Goal: Task Accomplishment & Management: Complete application form

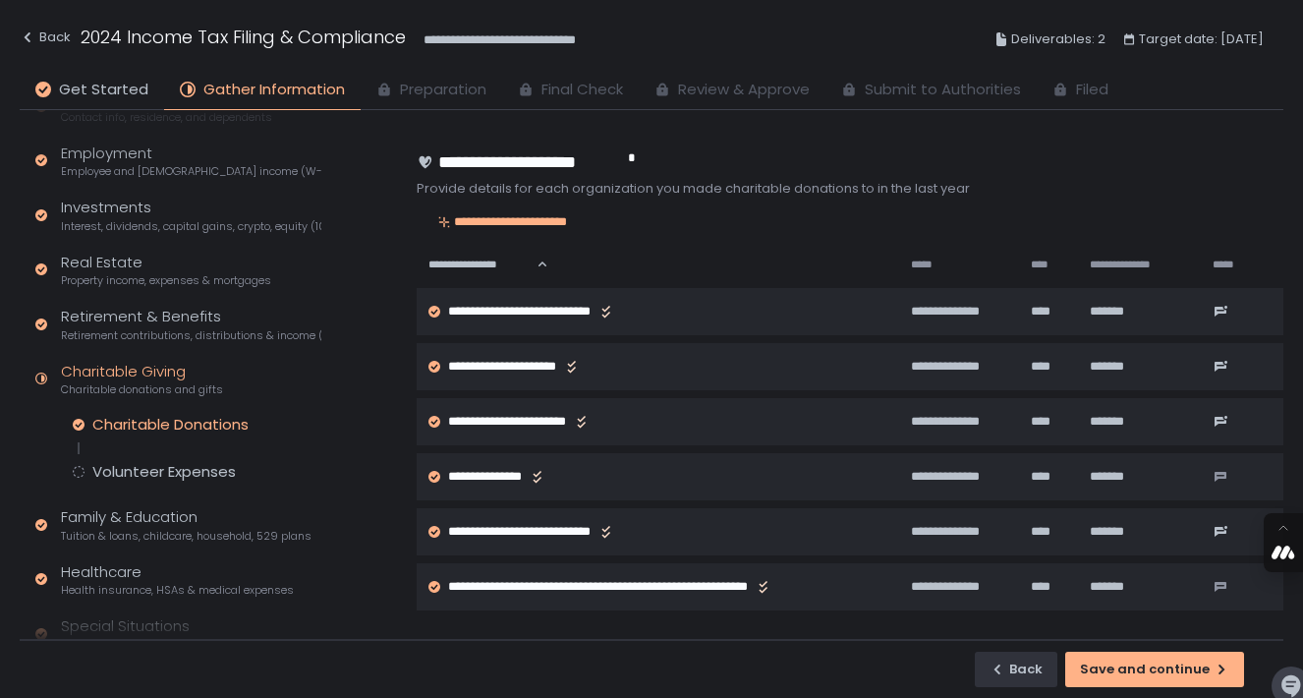
click at [132, 369] on div "Charitable Giving Charitable donations and gifts" at bounding box center [142, 379] width 162 height 37
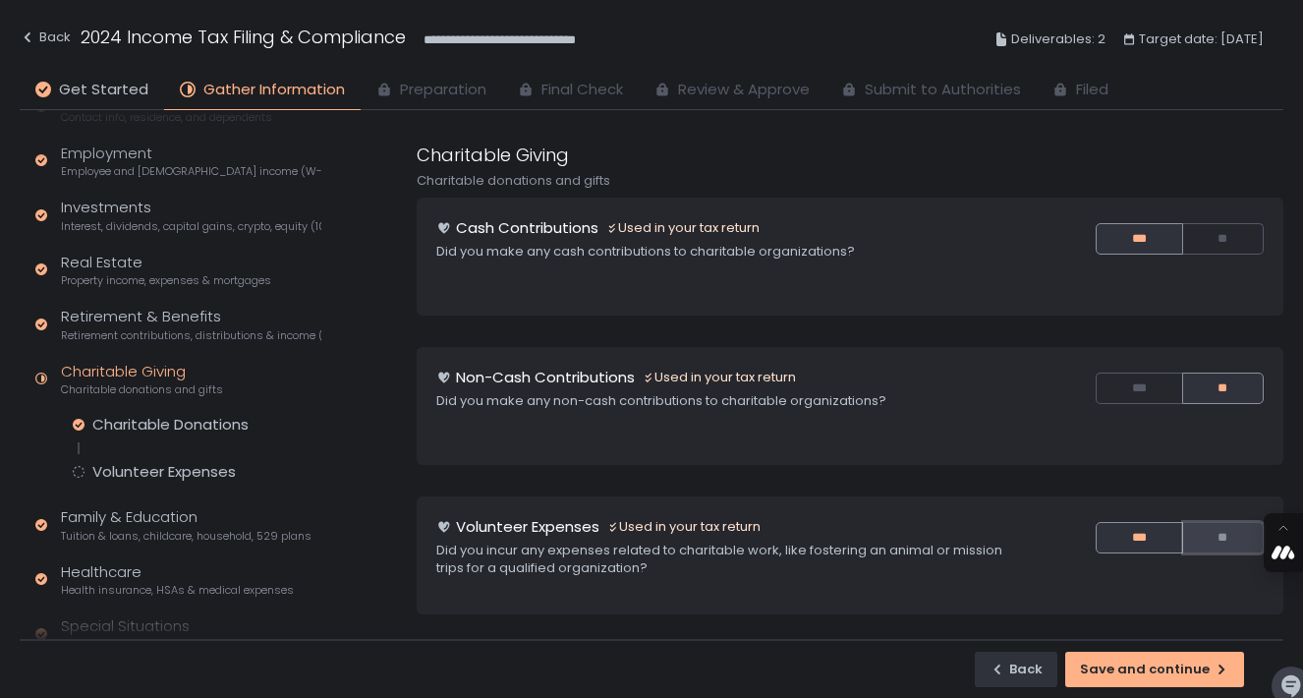
click at [1219, 522] on button "**" at bounding box center [1223, 537] width 81 height 31
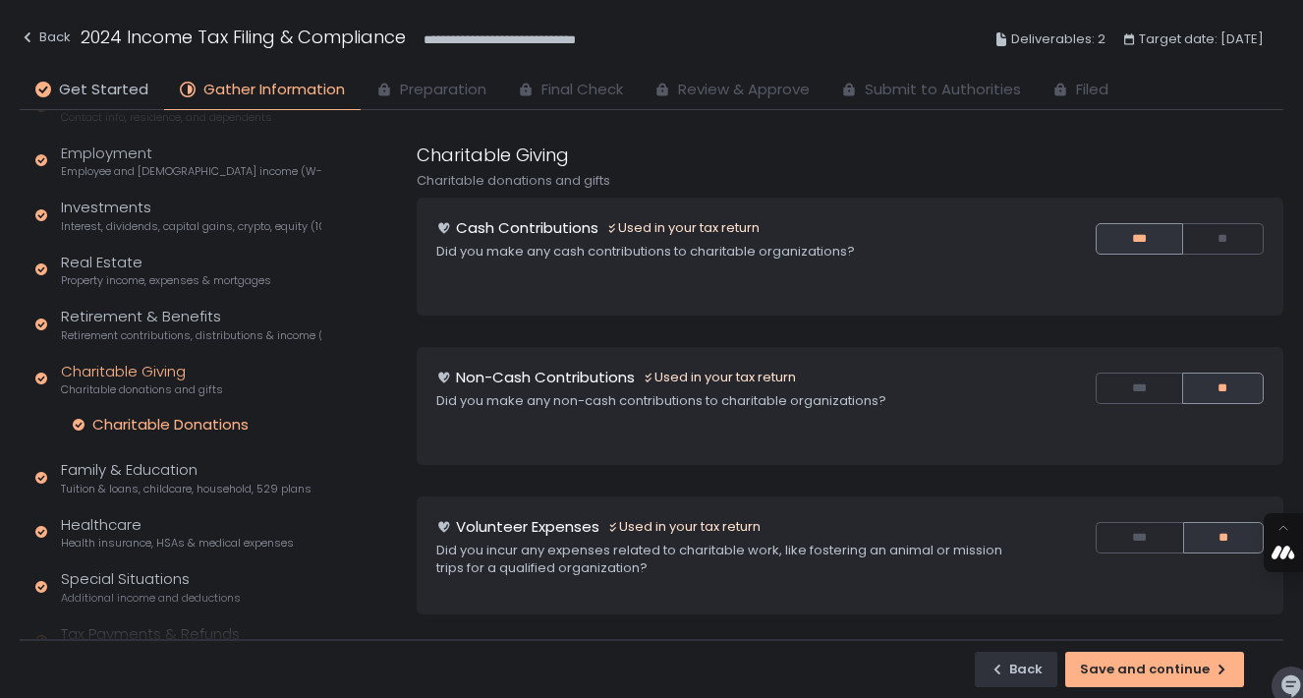
click at [190, 415] on div "Charitable Donations" at bounding box center [170, 425] width 156 height 20
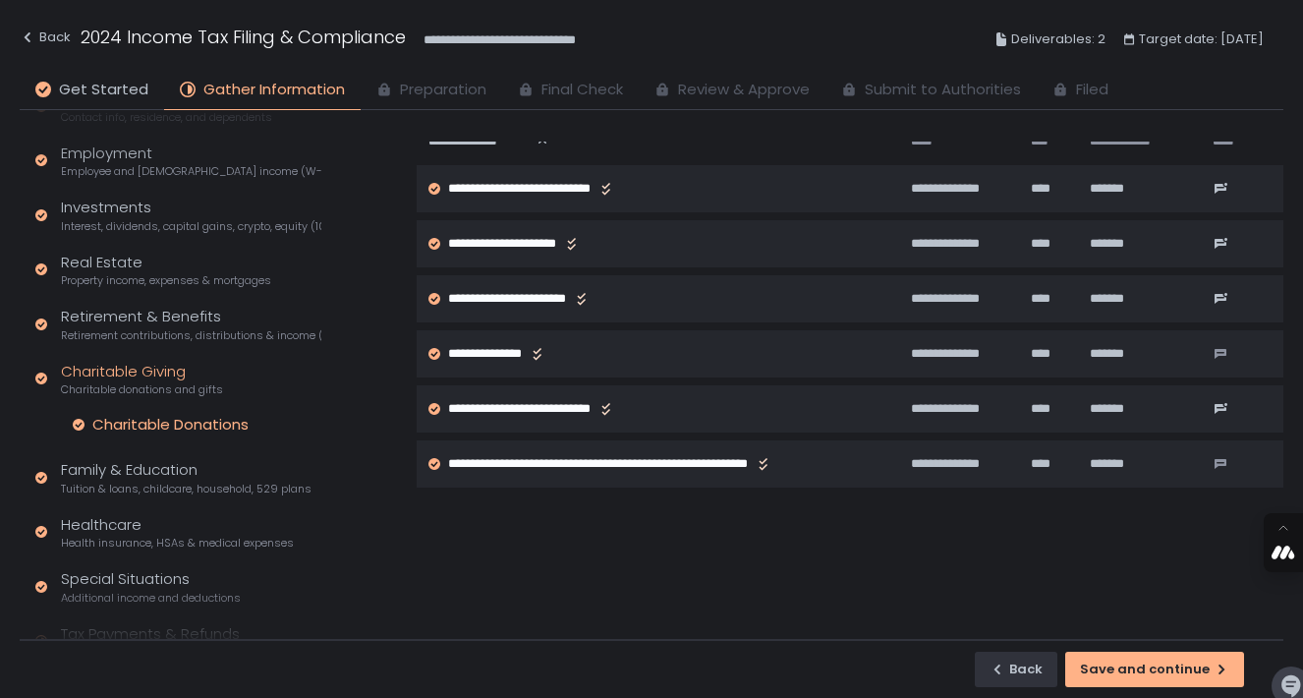
scroll to position [104, 0]
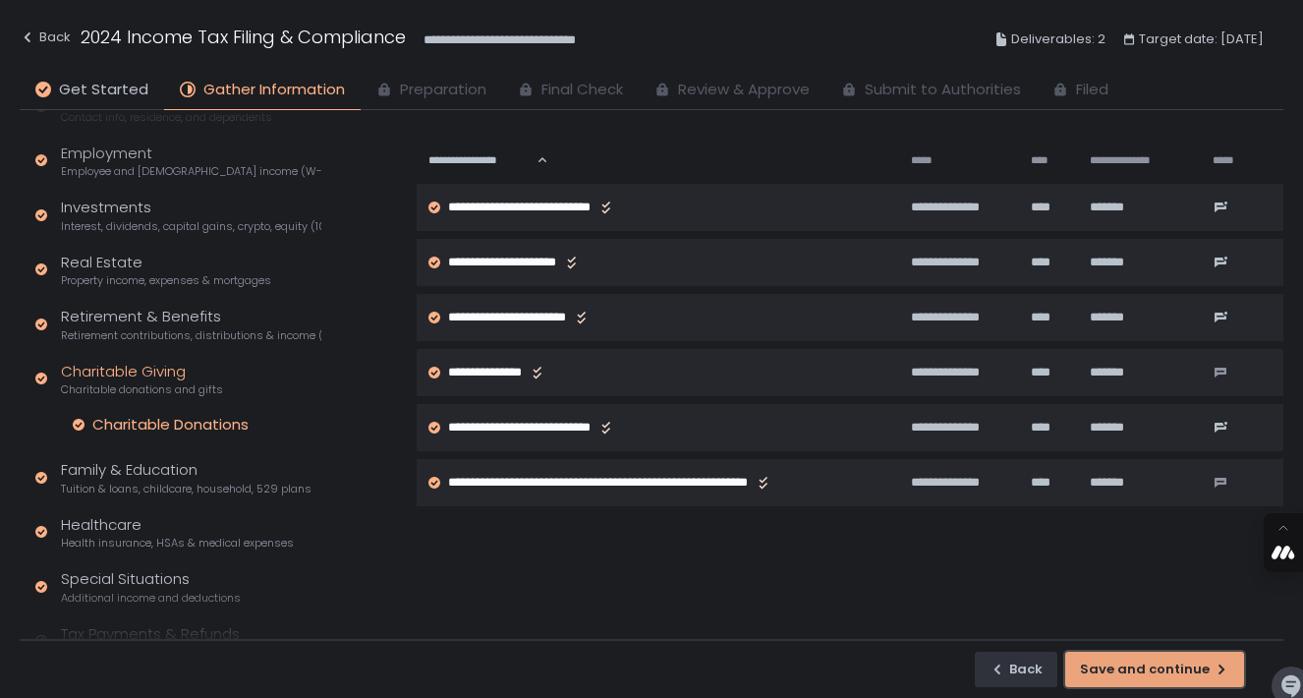
click at [1125, 666] on div "Save and continue" at bounding box center [1154, 669] width 149 height 18
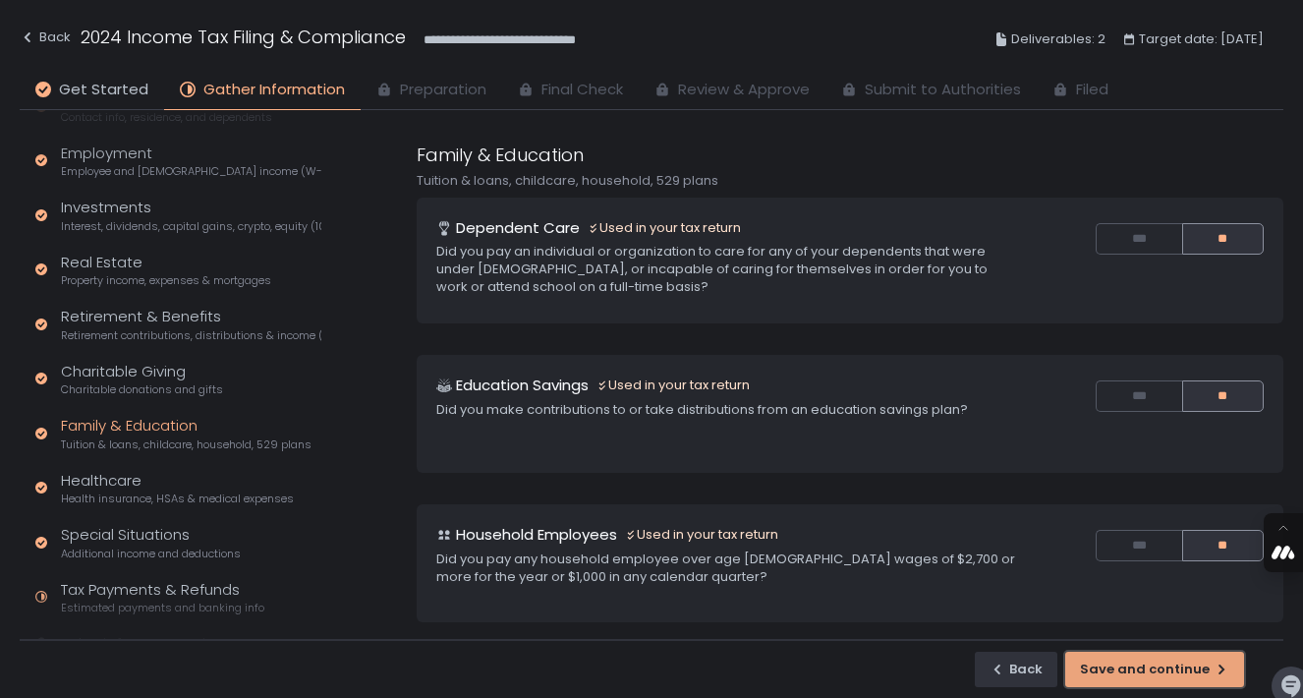
click at [1139, 663] on div "Save and continue" at bounding box center [1154, 669] width 149 height 18
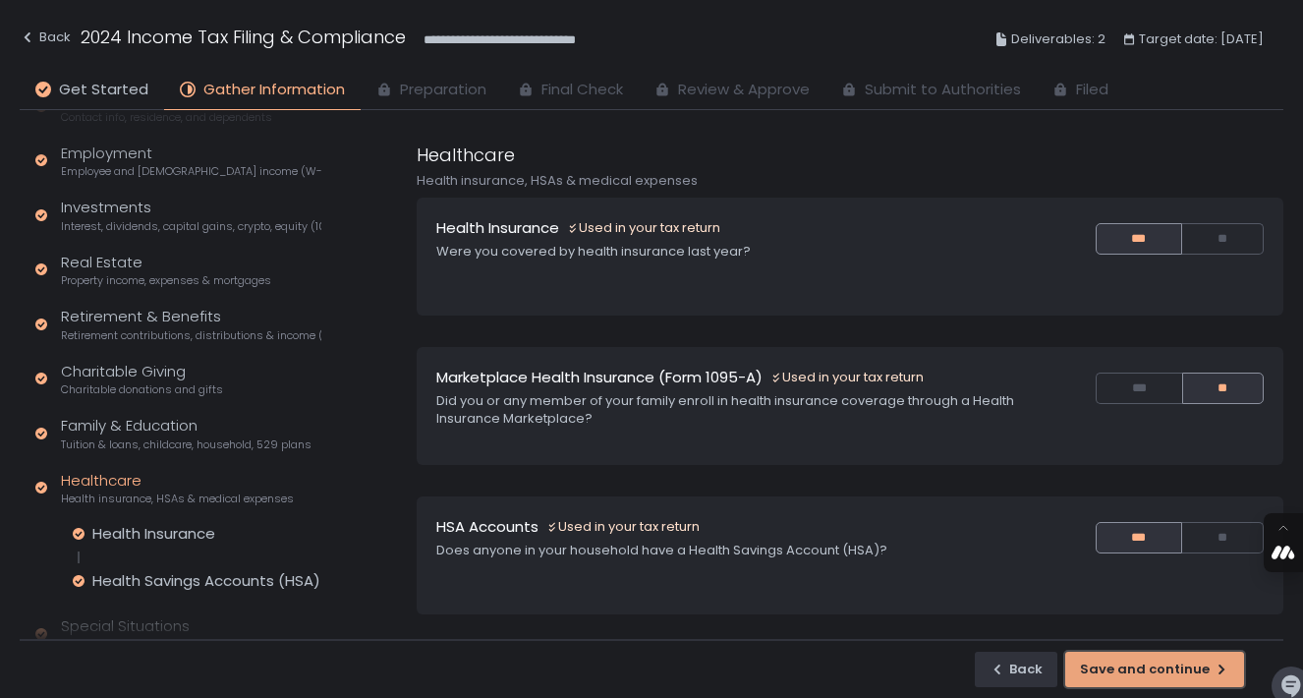
click at [1154, 673] on div "Save and continue" at bounding box center [1154, 669] width 149 height 18
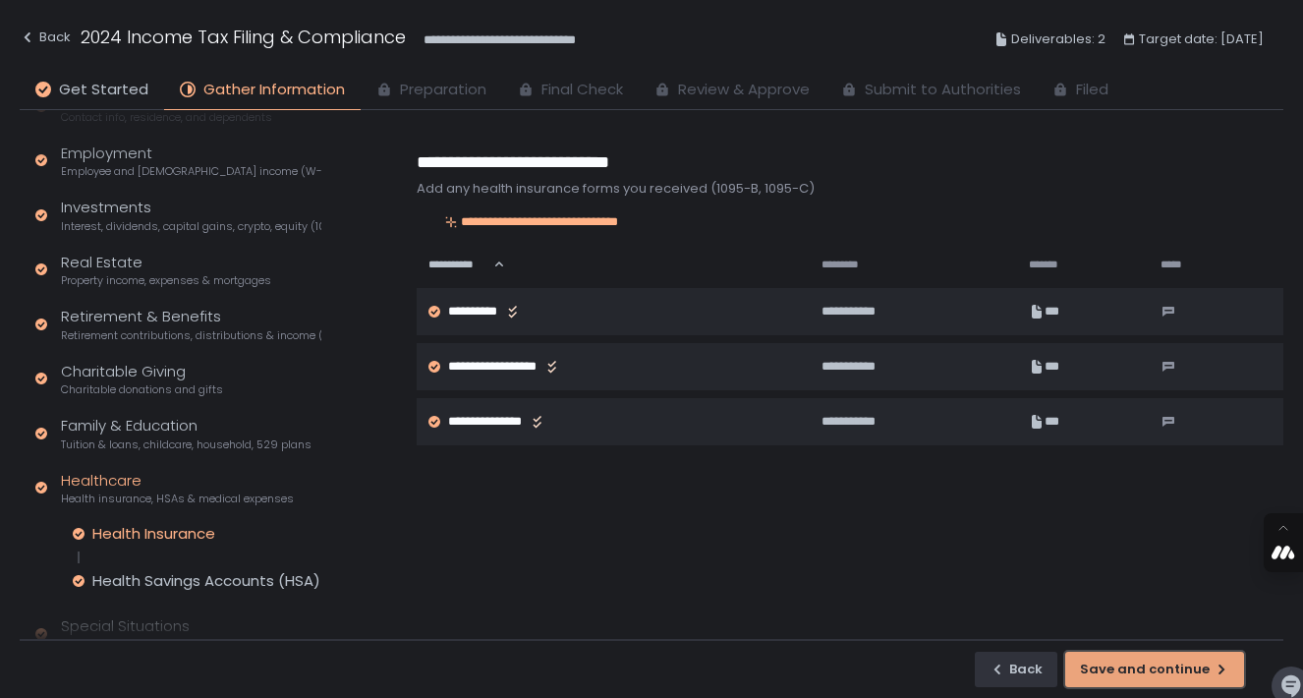
click at [1154, 673] on div "Save and continue" at bounding box center [1154, 669] width 149 height 18
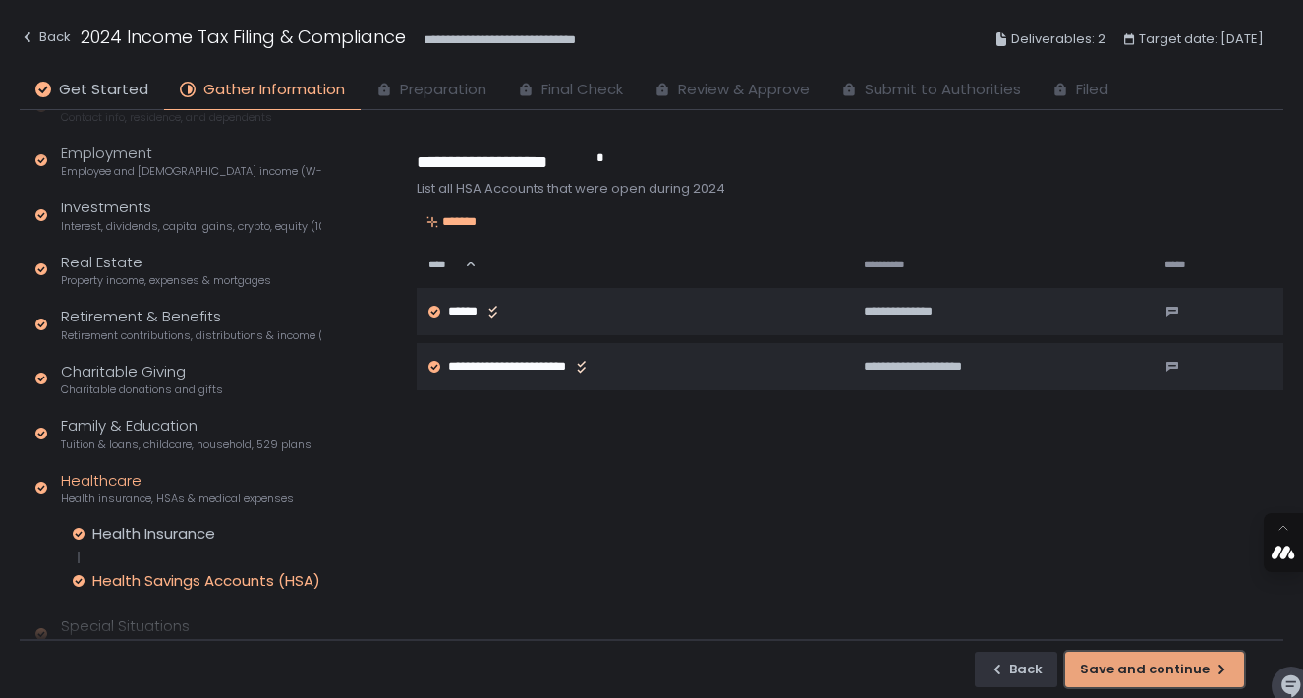
click at [1154, 673] on div "Save and continue" at bounding box center [1154, 669] width 149 height 18
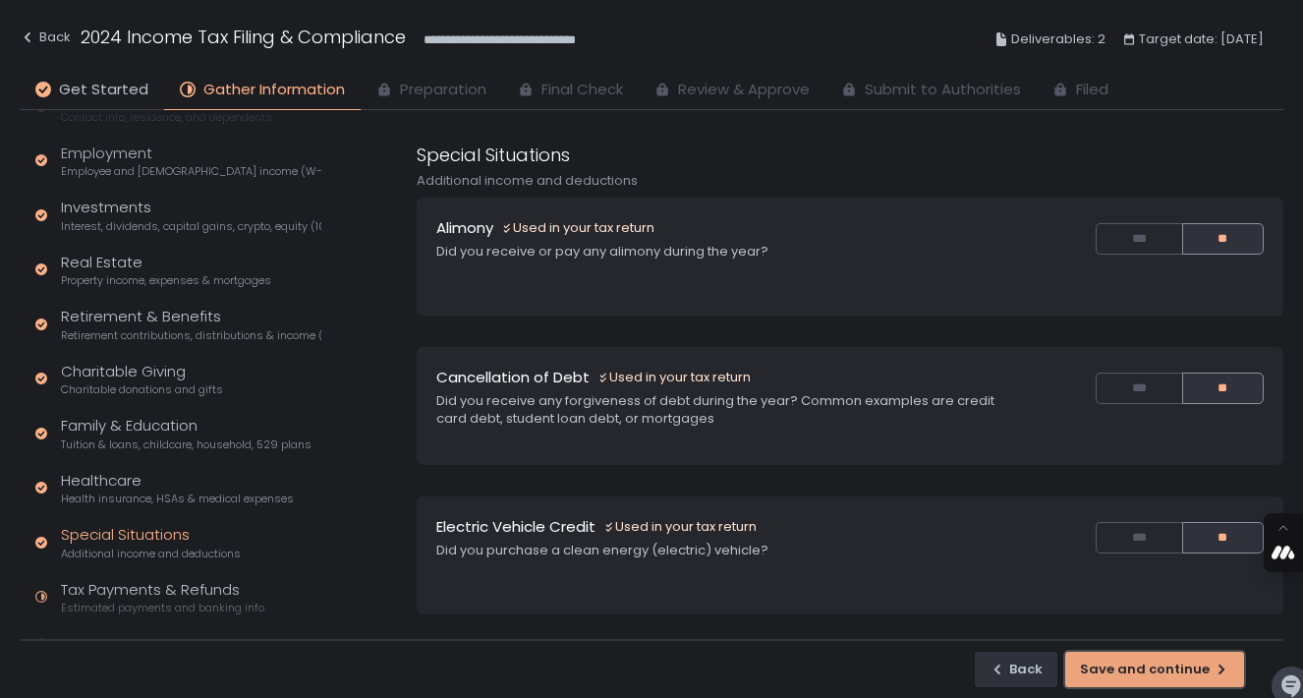
click at [1154, 673] on div "Save and continue" at bounding box center [1154, 669] width 149 height 18
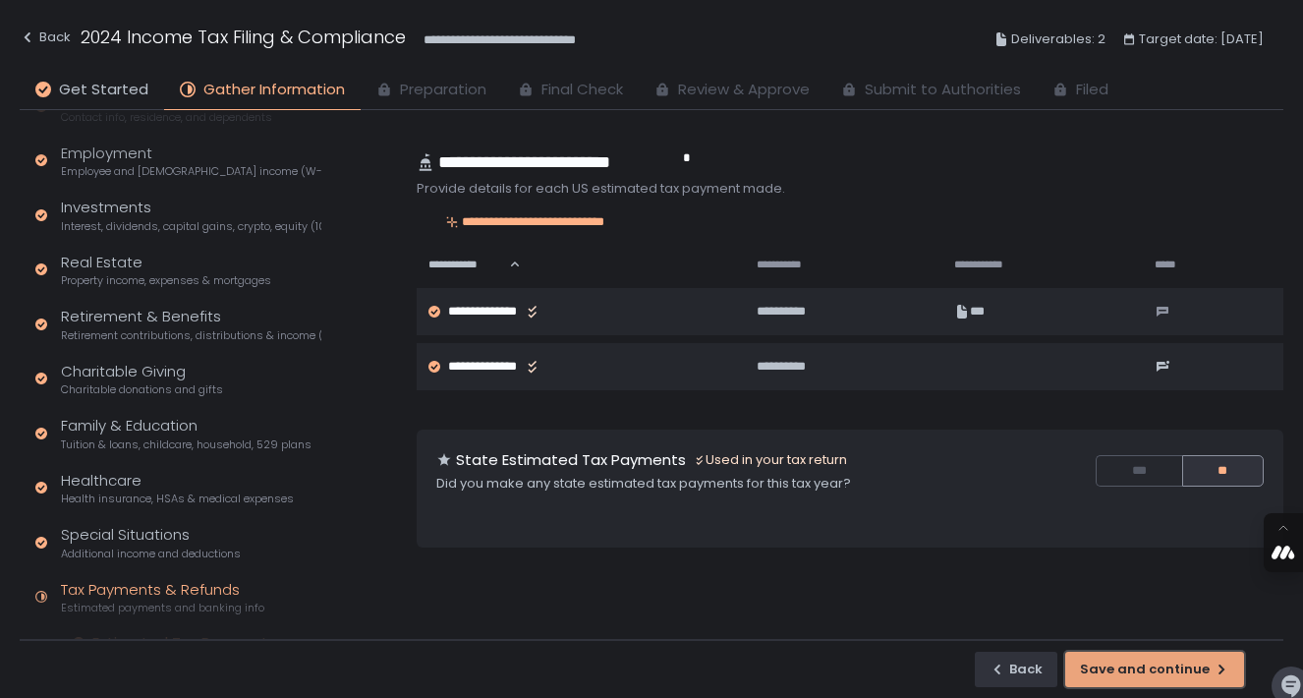
click at [1154, 670] on div "Save and continue" at bounding box center [1154, 669] width 149 height 18
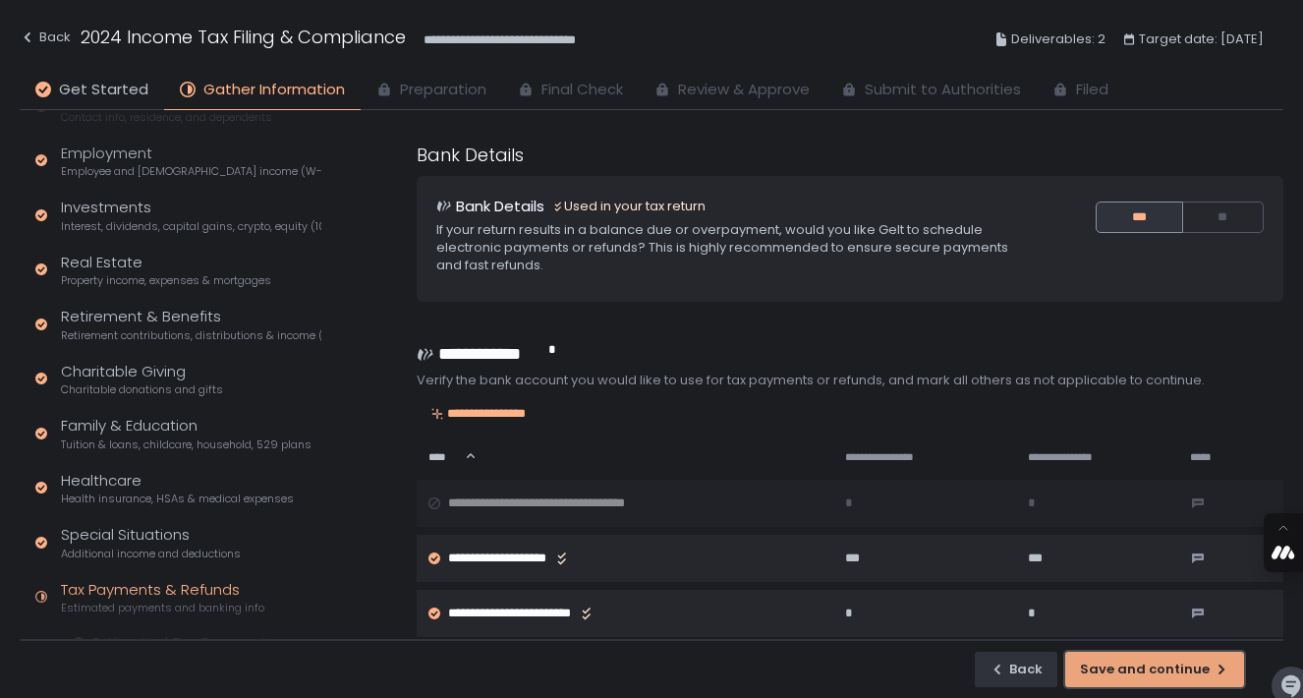
click at [1154, 670] on div "Save and continue" at bounding box center [1154, 669] width 149 height 18
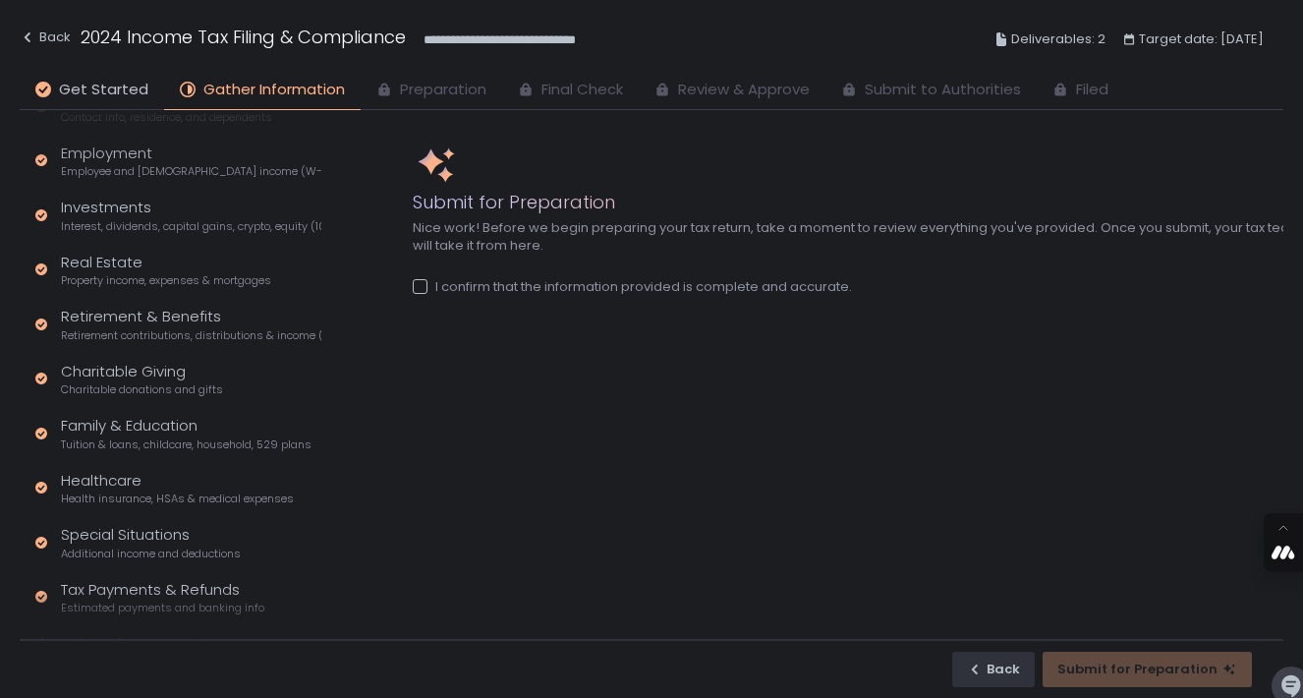
click at [421, 286] on div at bounding box center [420, 286] width 15 height 15
click at [1132, 670] on div "Submit for Preparation" at bounding box center [1147, 669] width 180 height 18
